Goal: Navigation & Orientation: Find specific page/section

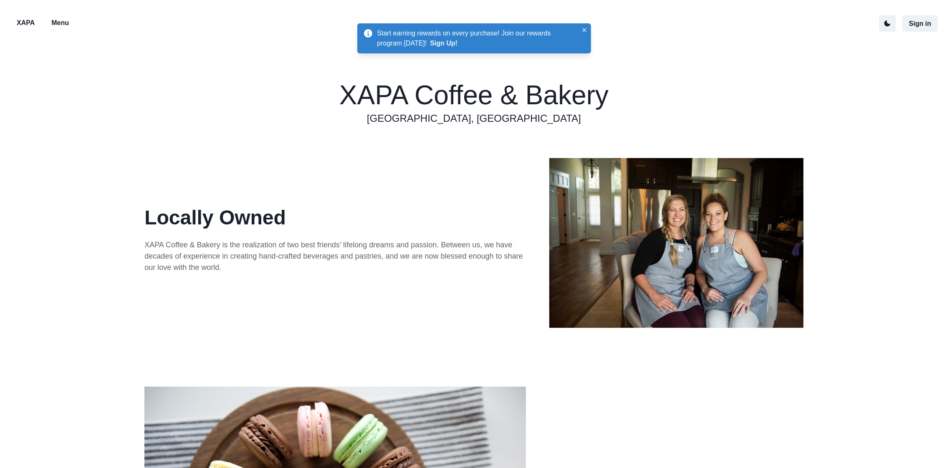
click at [58, 23] on p "Menu" at bounding box center [60, 23] width 18 height 10
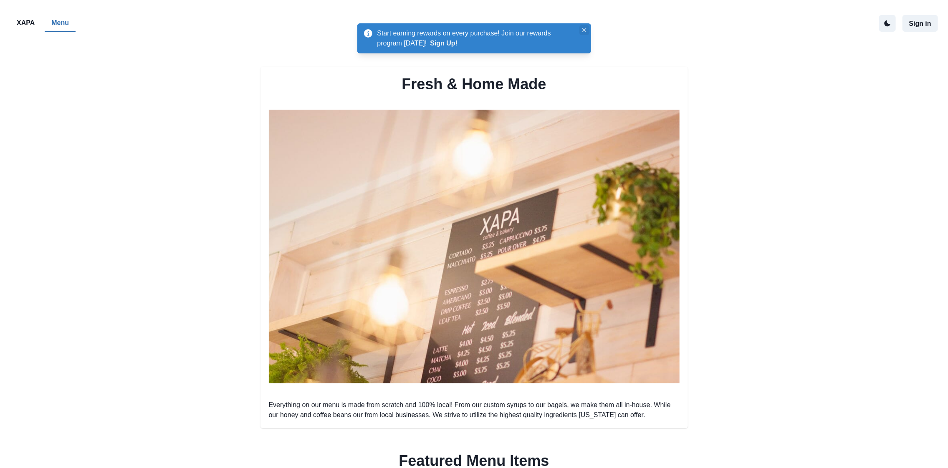
click at [583, 29] on icon "Close" at bounding box center [584, 30] width 4 height 4
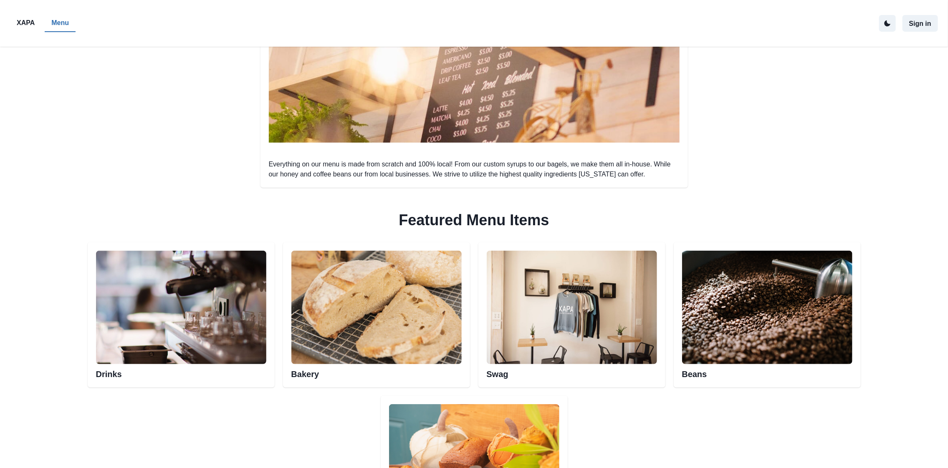
scroll to position [292, 0]
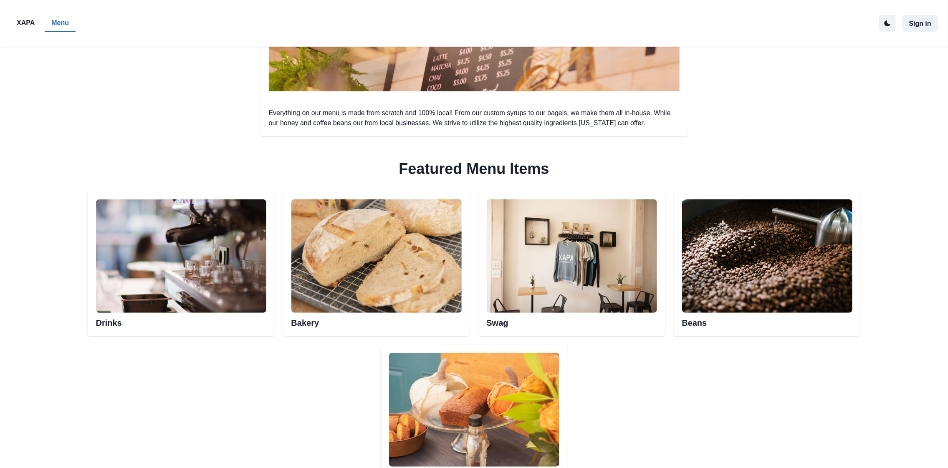
click at [205, 269] on img at bounding box center [181, 256] width 170 height 114
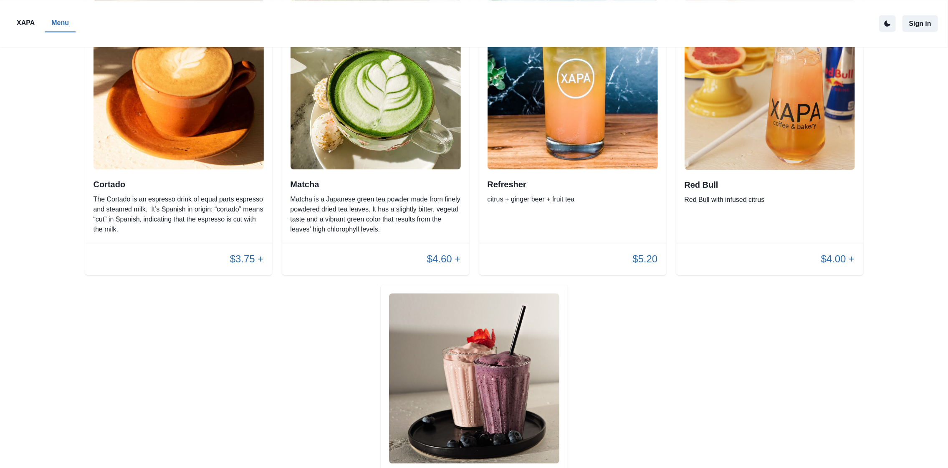
scroll to position [1252, 0]
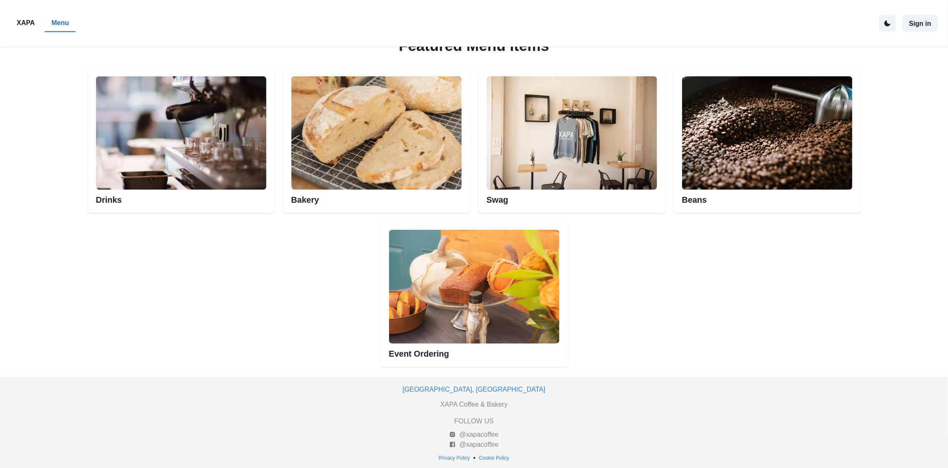
scroll to position [417, 0]
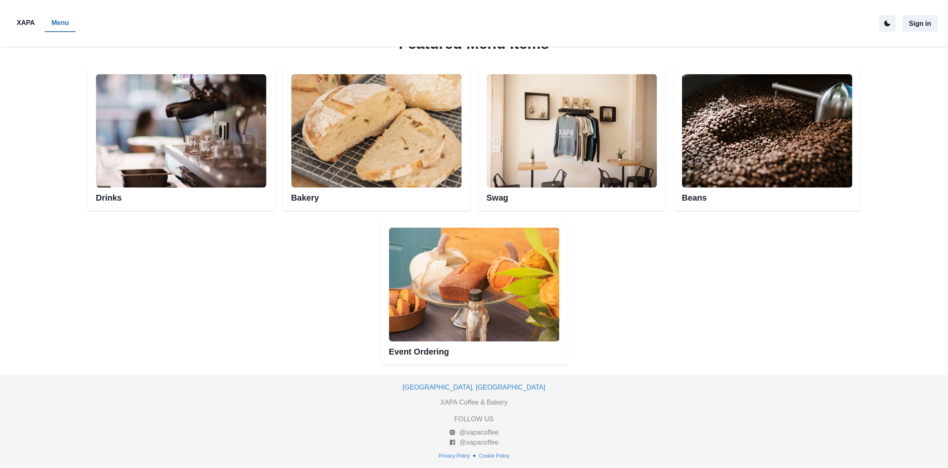
click at [403, 130] on img at bounding box center [376, 131] width 170 height 114
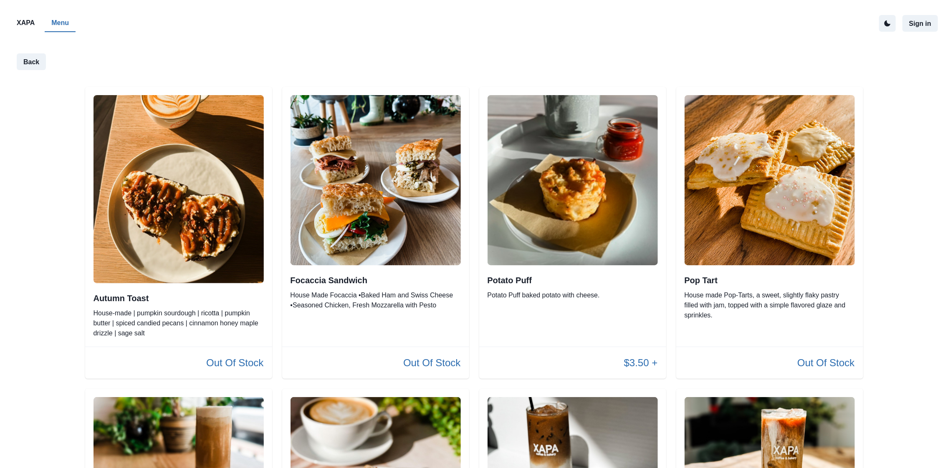
click at [30, 23] on p "XAPA" at bounding box center [26, 23] width 18 height 10
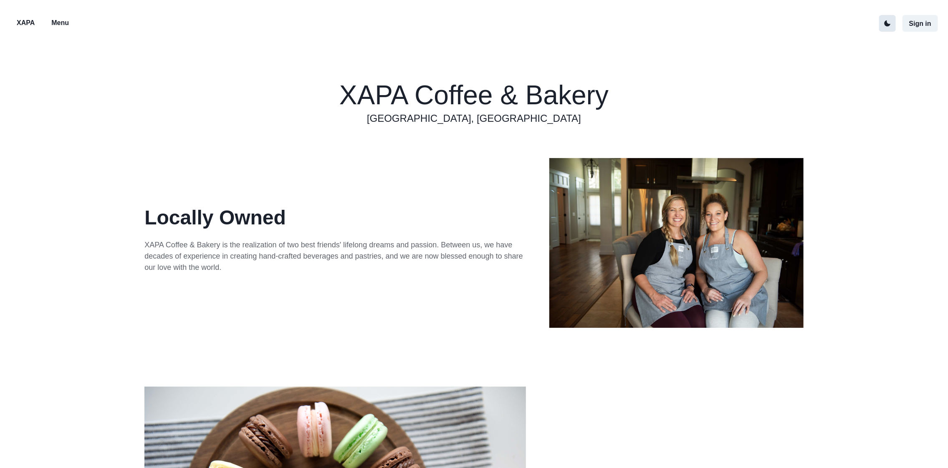
click at [886, 22] on icon "active dark theme mode" at bounding box center [887, 23] width 6 height 6
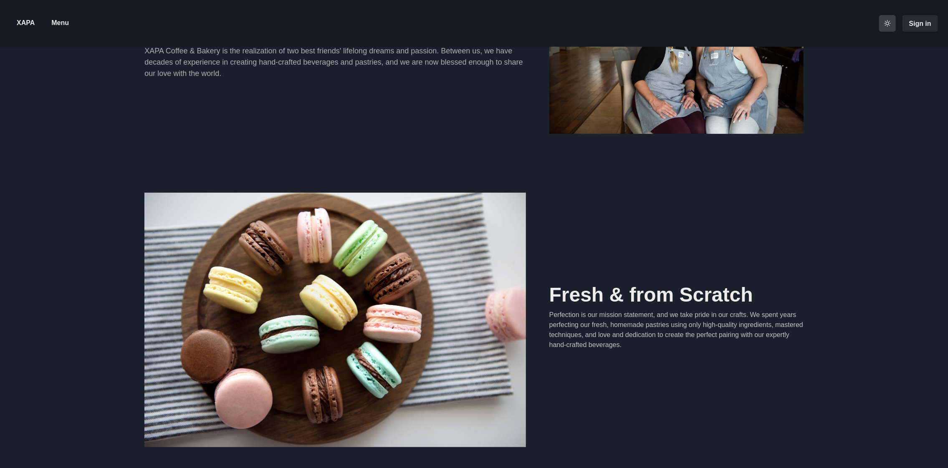
scroll to position [194, 0]
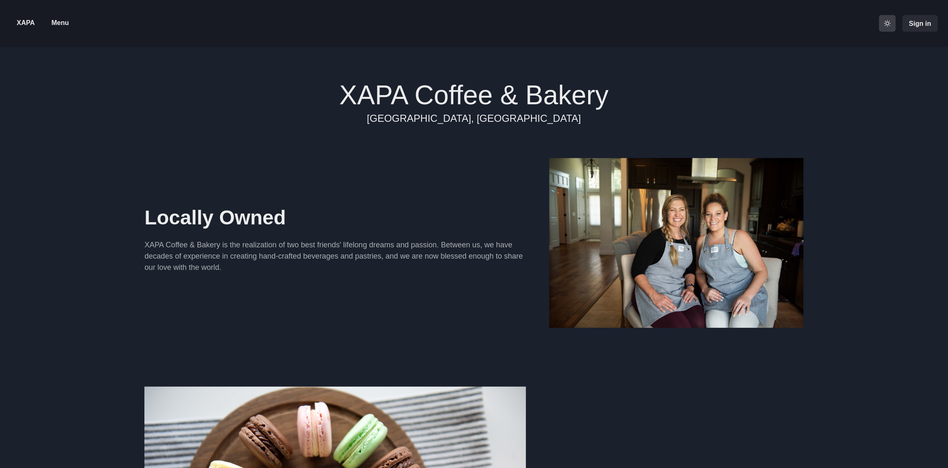
scroll to position [194, 0]
